Goal: Information Seeking & Learning: Check status

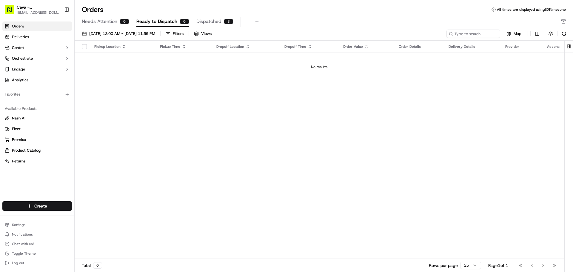
click at [25, 32] on link "Deliveries" at bounding box center [37, 37] width 70 height 10
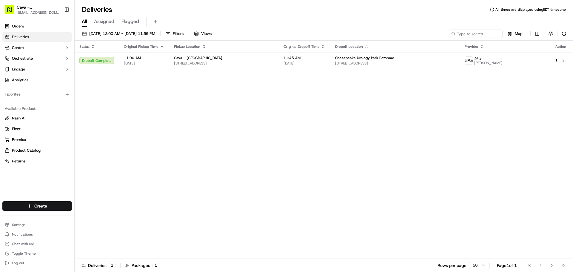
click at [137, 36] on span "[DATE] 12:00 AM - [DATE] 11:59 PM" at bounding box center [122, 33] width 66 height 5
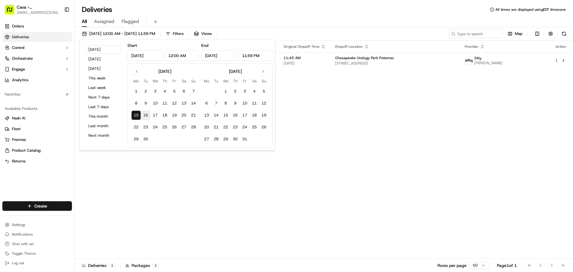
click at [149, 113] on button "16" at bounding box center [146, 115] width 10 height 10
type input "[DATE]"
click at [152, 181] on div "Status Original Pickup Time Pickup Location Original Dropoff Time Dropoff Locat…" at bounding box center [323, 150] width 497 height 218
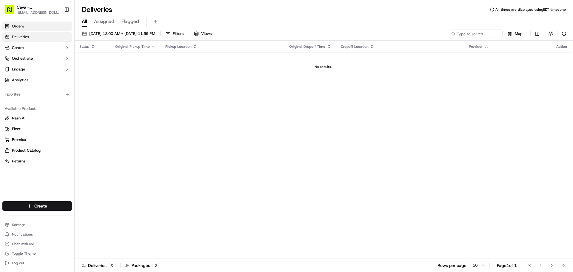
click at [39, 25] on link "Orders" at bounding box center [37, 26] width 70 height 10
